Goal: Information Seeking & Learning: Learn about a topic

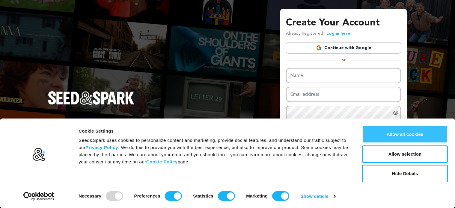
click at [385, 139] on button "Allow all cookies" at bounding box center [405, 134] width 86 height 17
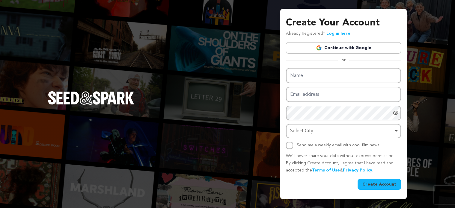
click at [346, 50] on link "Continue with Google" at bounding box center [343, 47] width 115 height 11
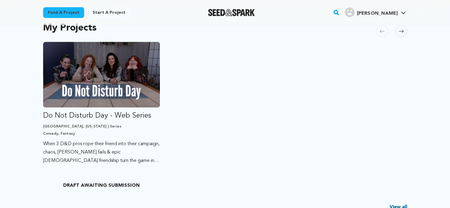
scroll to position [134, 0]
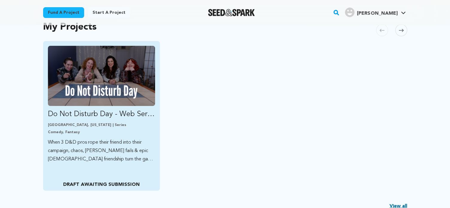
click at [112, 137] on link "Do Not Disturb Day - Web Series Los Angeles, California | Series Comedy, Fantas…" at bounding box center [101, 105] width 107 height 118
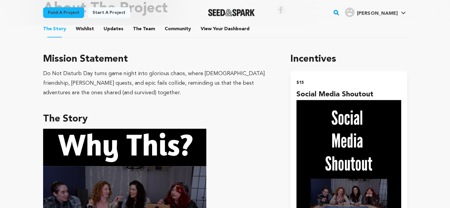
scroll to position [242, 0]
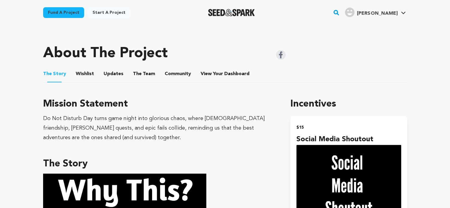
click at [90, 74] on button "Wishlist" at bounding box center [85, 75] width 14 height 14
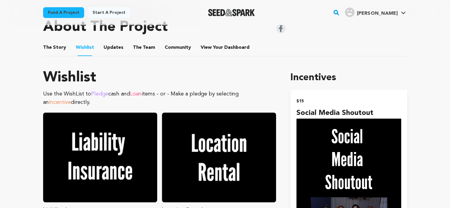
scroll to position [268, 0]
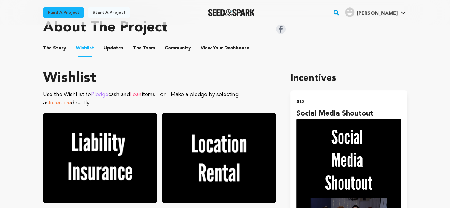
click at [52, 44] on button "The Story" at bounding box center [54, 49] width 14 height 14
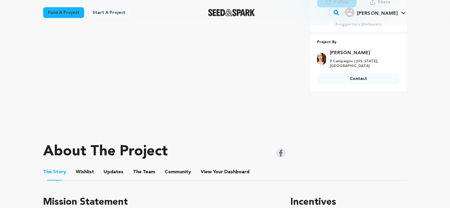
scroll to position [151, 0]
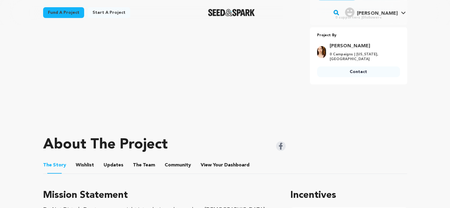
click at [110, 163] on button "Updates" at bounding box center [113, 166] width 14 height 14
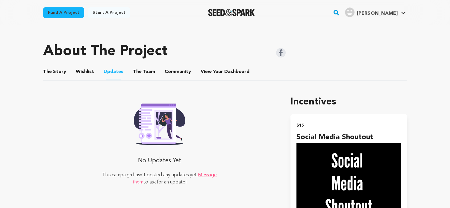
scroll to position [243, 0]
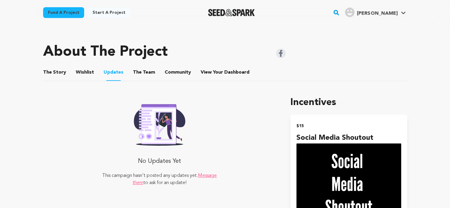
click at [153, 74] on ul "The Story The Story Wishlist Wishlist Updates Updates The Team The Team Communi…" at bounding box center [225, 72] width 364 height 17
click at [142, 73] on button "The Team" at bounding box center [144, 73] width 14 height 14
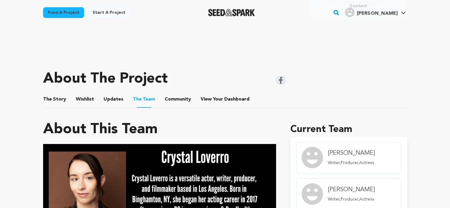
scroll to position [216, 0]
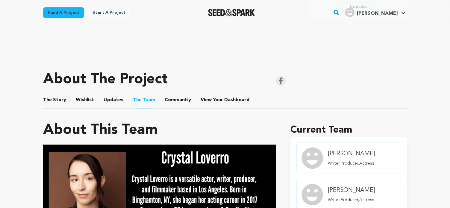
click at [172, 97] on button "Community" at bounding box center [178, 101] width 14 height 14
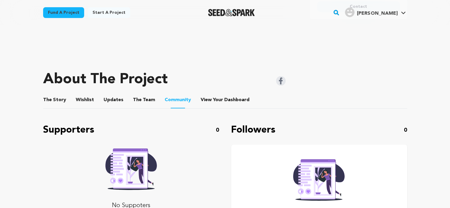
click at [141, 97] on button "The Team" at bounding box center [144, 101] width 14 height 14
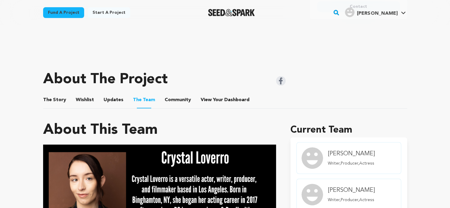
click at [173, 102] on button "Community" at bounding box center [178, 101] width 14 height 14
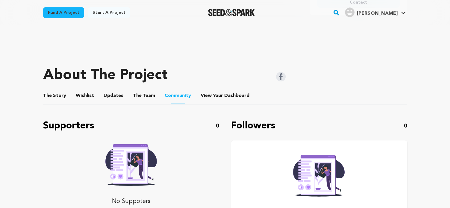
scroll to position [219, 0]
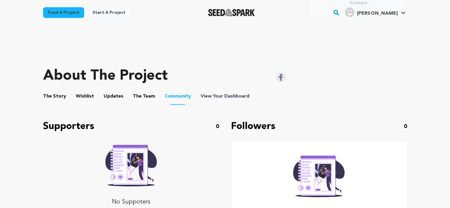
click at [217, 98] on span "View Your Dashboard" at bounding box center [226, 96] width 50 height 7
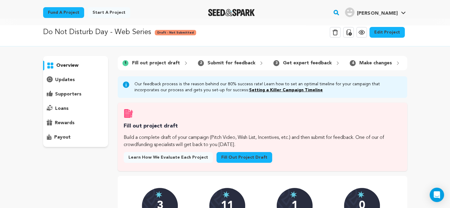
scroll to position [6, 0]
click at [73, 64] on p "overview" at bounding box center [67, 65] width 22 height 7
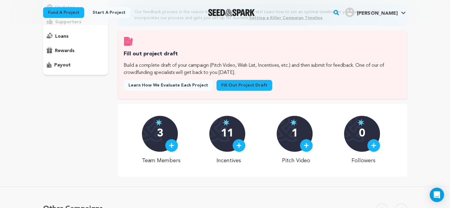
scroll to position [81, 0]
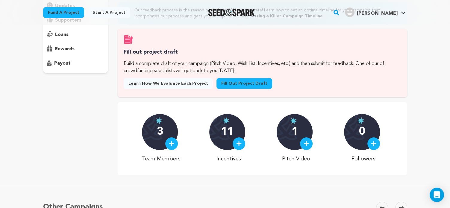
click at [294, 138] on p "1" at bounding box center [295, 132] width 6 height 12
click at [305, 146] on img at bounding box center [306, 143] width 5 height 5
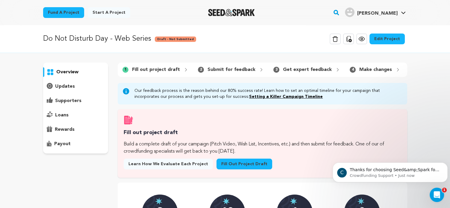
click at [84, 74] on div "overview" at bounding box center [75, 72] width 65 height 10
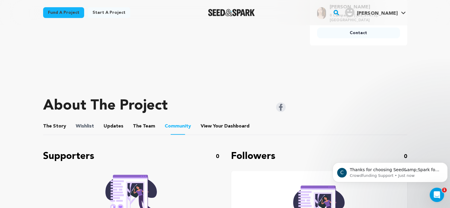
click at [90, 124] on span "Wishlist" at bounding box center [85, 126] width 18 height 7
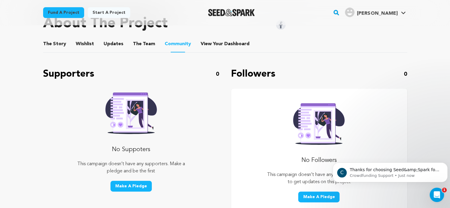
click at [81, 42] on button "Wishlist" at bounding box center [85, 45] width 14 height 14
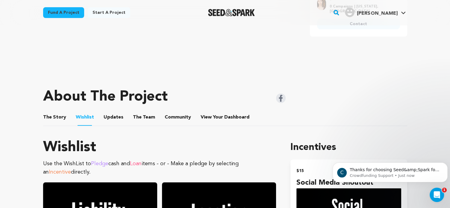
scroll to position [166, 0]
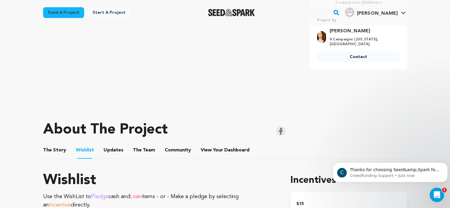
click at [57, 152] on button "The Story" at bounding box center [54, 151] width 14 height 14
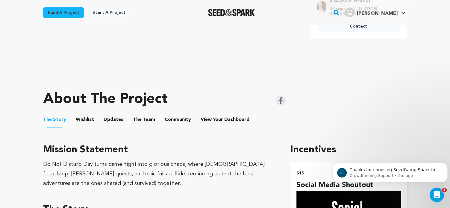
scroll to position [195, 0]
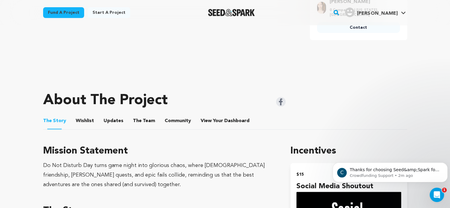
click at [81, 125] on button "Wishlist" at bounding box center [85, 122] width 14 height 14
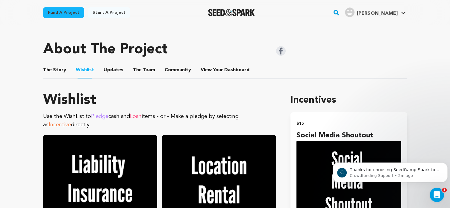
scroll to position [246, 0]
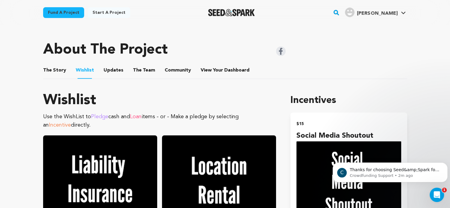
click at [113, 74] on button "Updates" at bounding box center [113, 71] width 14 height 14
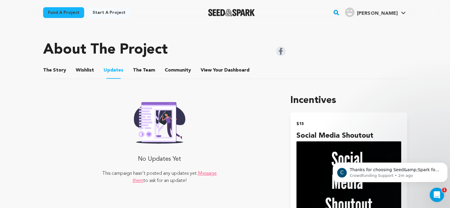
click at [56, 68] on button "The Story" at bounding box center [54, 71] width 14 height 14
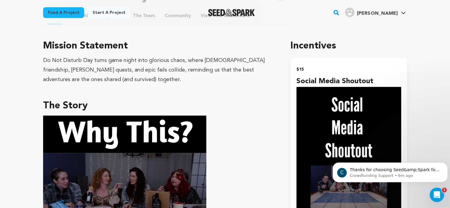
scroll to position [299, 0]
